Goal: Navigation & Orientation: Find specific page/section

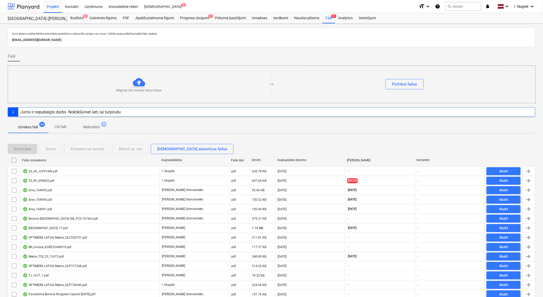
click at [24, 8] on div at bounding box center [24, 6] width 32 height 13
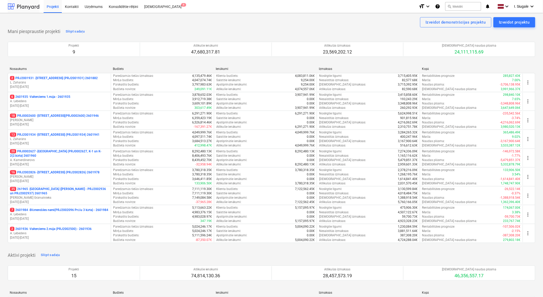
click at [30, 7] on div at bounding box center [24, 6] width 32 height 13
click at [125, 7] on div "Konsolidētie rēķini" at bounding box center [123, 6] width 35 height 13
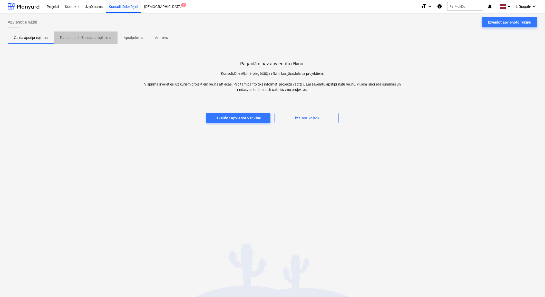
click at [87, 39] on p "Par apstiprināšanas darbplūsmu" at bounding box center [85, 37] width 51 height 5
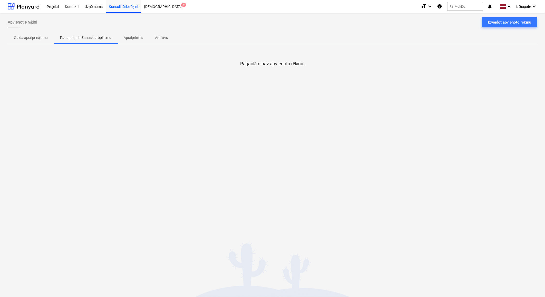
click at [135, 39] on p "Apstiprināts" at bounding box center [133, 37] width 19 height 5
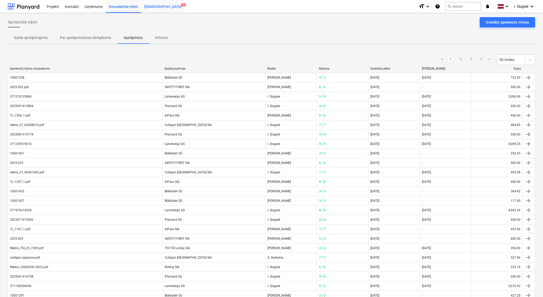
click at [153, 6] on div "[DEMOGRAPHIC_DATA] 9" at bounding box center [163, 6] width 44 height 13
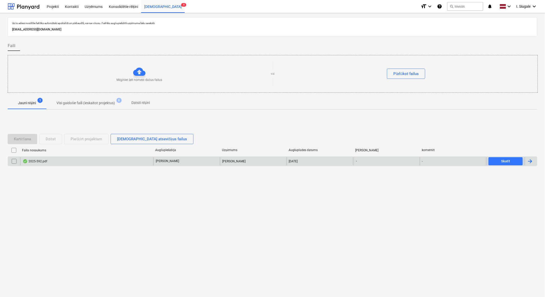
click at [72, 162] on div "2025-592.pdf" at bounding box center [86, 161] width 133 height 8
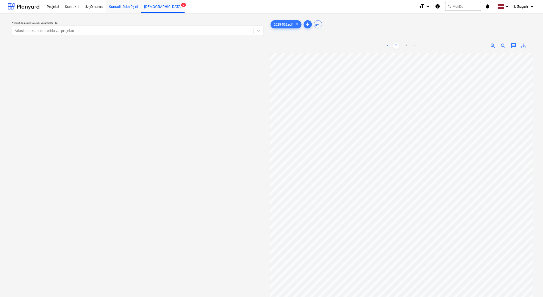
click at [116, 7] on div "Konsolidētie rēķini" at bounding box center [123, 6] width 35 height 13
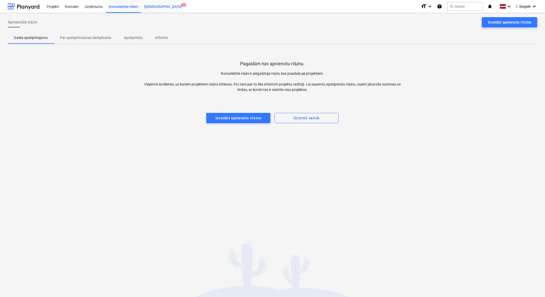
click at [150, 6] on div "[DEMOGRAPHIC_DATA] 9" at bounding box center [163, 6] width 44 height 13
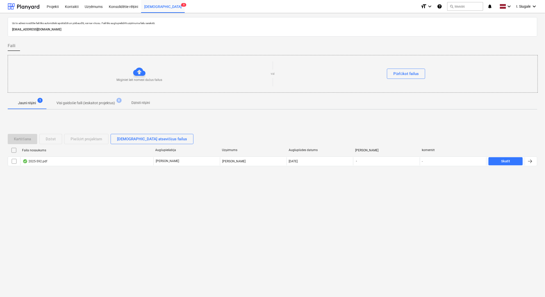
click at [75, 103] on p "Visi gaidošie faili (ieskaitot projektus)" at bounding box center [85, 103] width 58 height 5
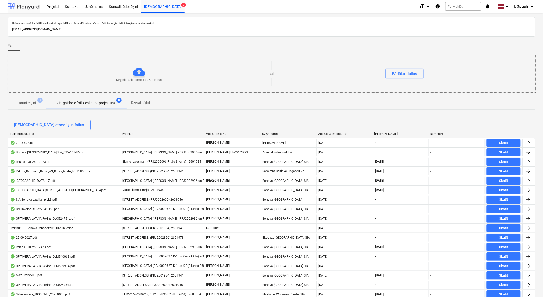
click at [26, 7] on div at bounding box center [24, 6] width 32 height 13
